Goal: Task Accomplishment & Management: Use online tool/utility

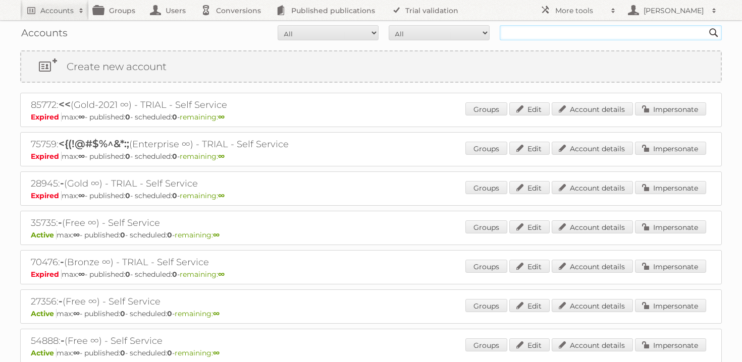
click at [526, 38] on input "text" at bounding box center [611, 32] width 222 height 15
type input "cheil ce"
click at [706, 25] on input "Search" at bounding box center [713, 32] width 15 height 15
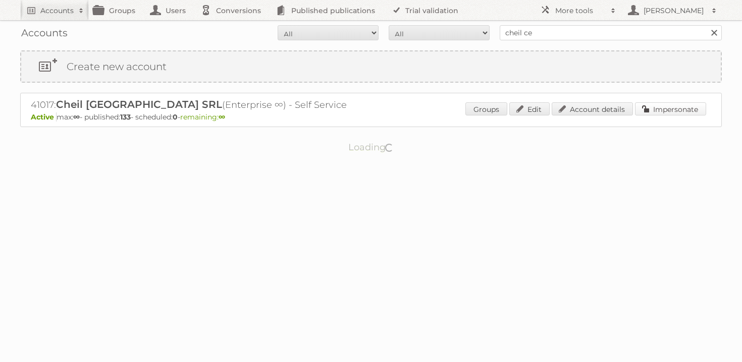
click at [671, 108] on link "Impersonate" at bounding box center [670, 108] width 71 height 13
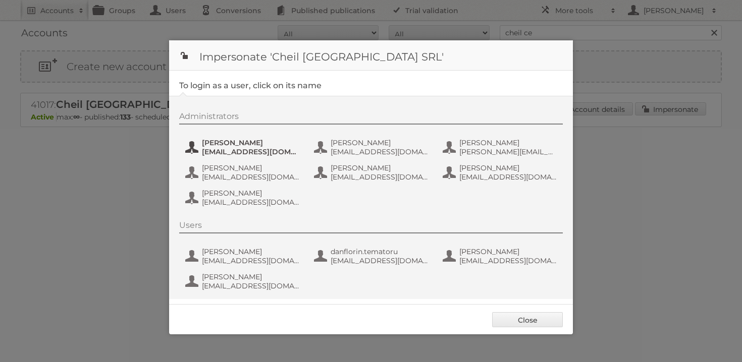
click at [250, 150] on span "[EMAIL_ADDRESS][DOMAIN_NAME]" at bounding box center [251, 151] width 98 height 9
